Goal: Information Seeking & Learning: Learn about a topic

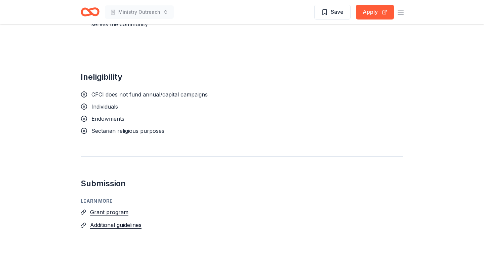
scroll to position [565, 0]
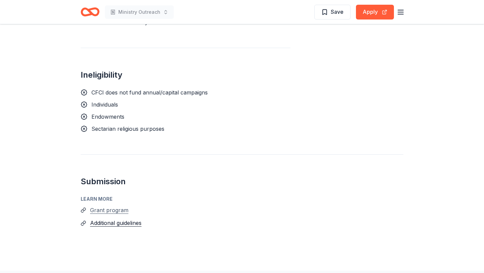
click at [112, 206] on button "Grant program" at bounding box center [109, 210] width 38 height 9
